Goal: Find specific page/section: Find specific page/section

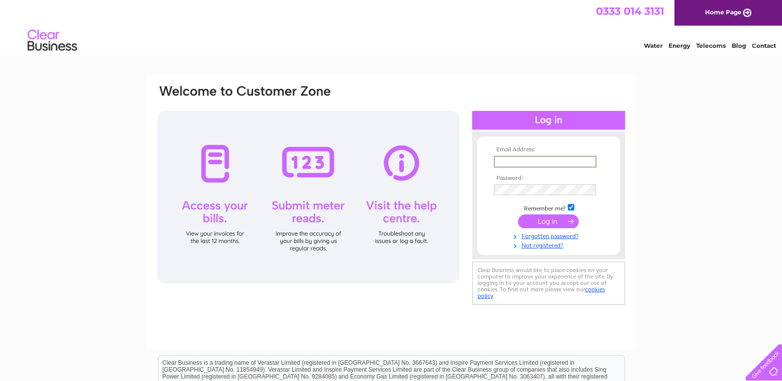
click at [517, 159] on input "text" at bounding box center [545, 162] width 103 height 12
type input "lcclinic@hotmail.co.uk"
click at [553, 226] on input "submit" at bounding box center [548, 221] width 61 height 14
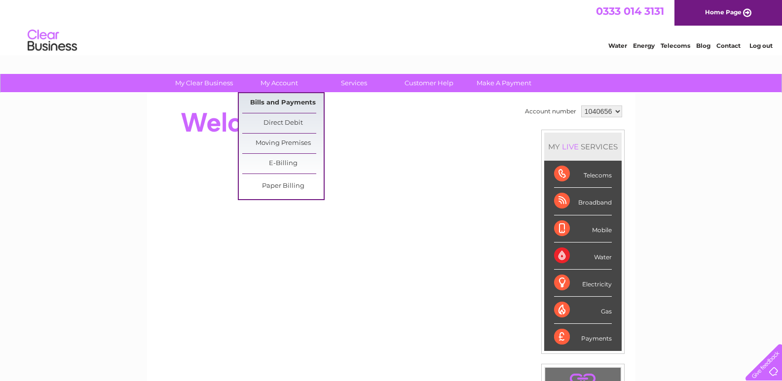
click at [276, 98] on link "Bills and Payments" at bounding box center [282, 103] width 81 height 20
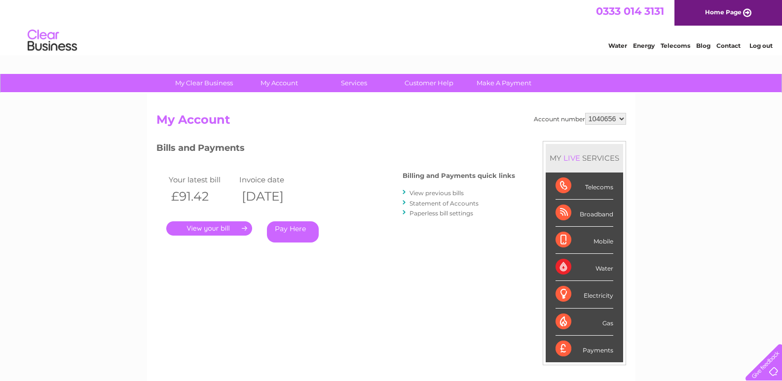
click at [227, 225] on link "." at bounding box center [209, 228] width 86 height 14
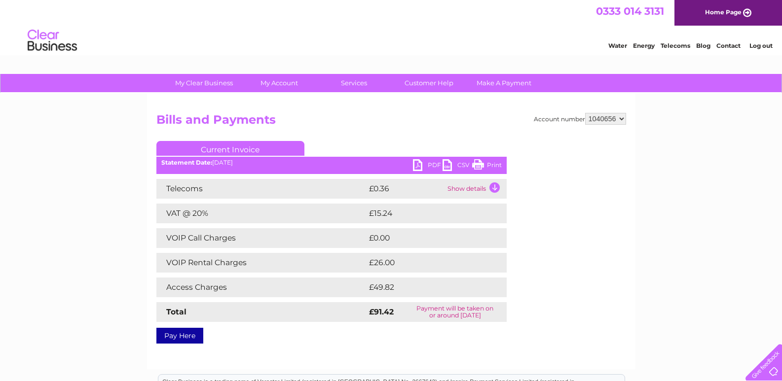
click at [488, 164] on link "Print" at bounding box center [487, 166] width 30 height 14
click at [496, 164] on link "Print" at bounding box center [487, 166] width 30 height 14
click at [765, 46] on link "Log out" at bounding box center [760, 45] width 23 height 7
